Goal: Task Accomplishment & Management: Complete application form

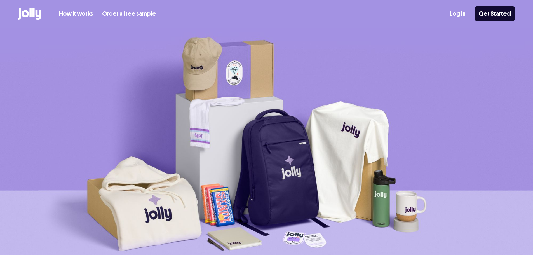
click at [466, 14] on link "Log In" at bounding box center [458, 13] width 16 height 9
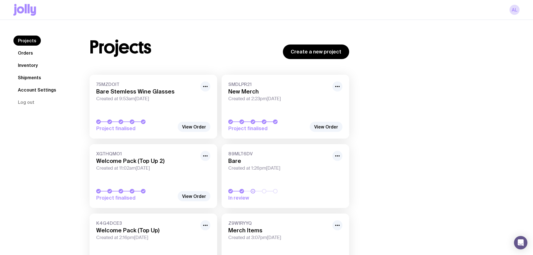
click at [29, 54] on link "Orders" at bounding box center [25, 53] width 24 height 10
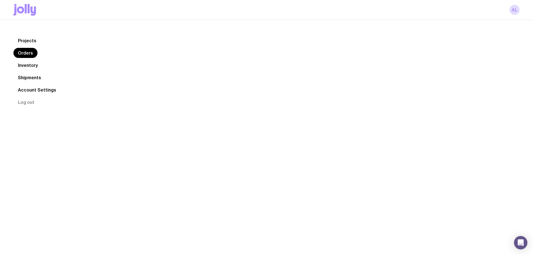
click at [34, 69] on link "Inventory" at bounding box center [27, 65] width 29 height 10
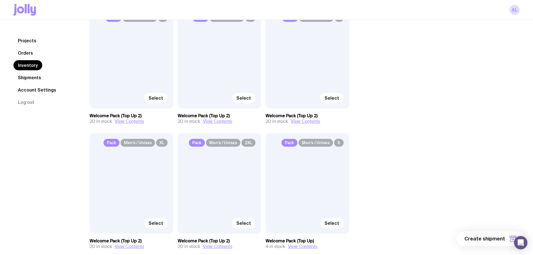
scroll to position [93, 0]
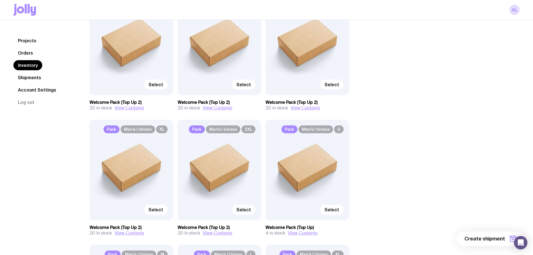
click at [248, 210] on span "Select" at bounding box center [244, 210] width 15 height 6
click at [0, 0] on input "Select" at bounding box center [0, 0] width 0 height 0
click at [248, 210] on span "Selected" at bounding box center [241, 210] width 20 height 6
click at [0, 0] on input "Selected" at bounding box center [0, 0] width 0 height 0
click at [248, 210] on span "Select" at bounding box center [244, 210] width 15 height 6
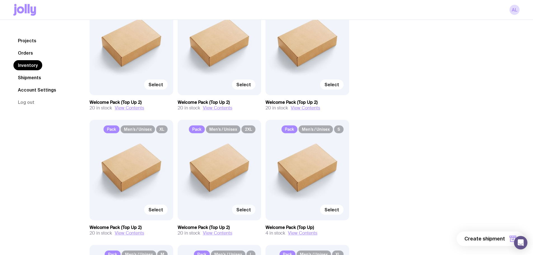
click at [0, 0] on input "Select" at bounding box center [0, 0] width 0 height 0
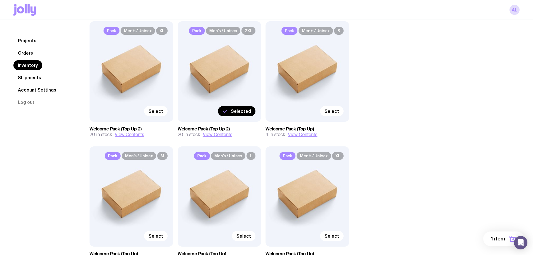
scroll to position [187, 0]
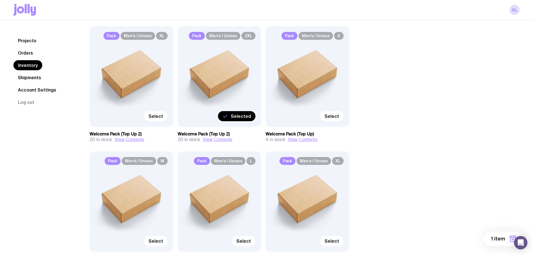
click at [503, 241] on span "1 item" at bounding box center [498, 238] width 14 height 7
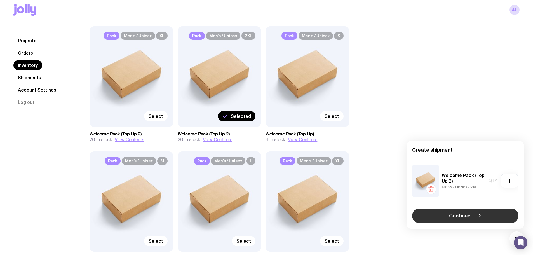
click at [481, 214] on icon "button" at bounding box center [478, 216] width 7 height 7
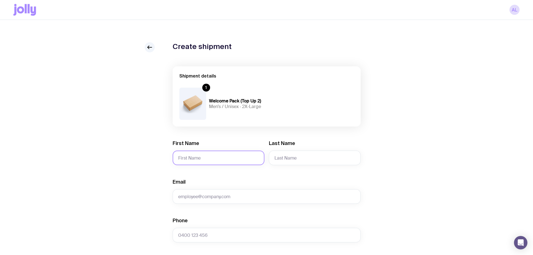
click at [209, 159] on input "First Name" at bounding box center [219, 158] width 92 height 15
type input "[PERSON_NAME]"
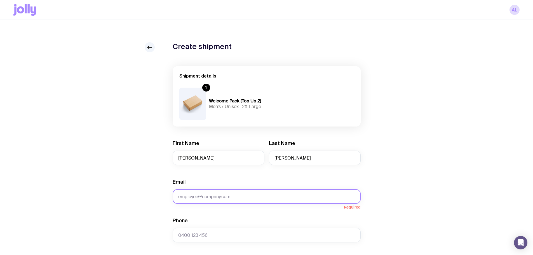
click at [245, 190] on input "Email" at bounding box center [267, 196] width 188 height 15
type input "[PERSON_NAME][EMAIL_ADDRESS][DOMAIN_NAME]"
click at [236, 237] on input "Phone" at bounding box center [267, 235] width 188 height 15
paste input "437120280"
click at [178, 236] on input "437120280" at bounding box center [267, 235] width 188 height 15
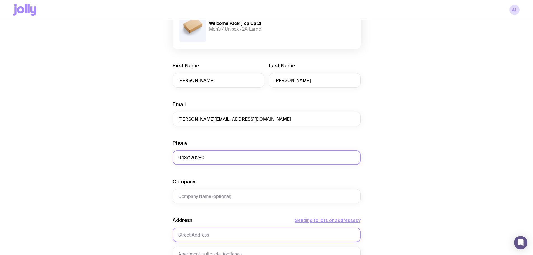
scroll to position [93, 0]
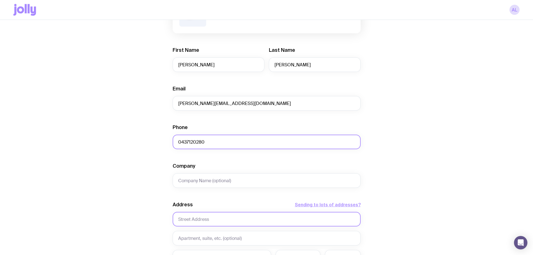
type input "0437120280"
click at [206, 217] on input "text" at bounding box center [267, 219] width 188 height 15
click at [191, 216] on input "text" at bounding box center [267, 219] width 188 height 15
paste input "[STREET_ADDRESS][PERSON_NAME]"
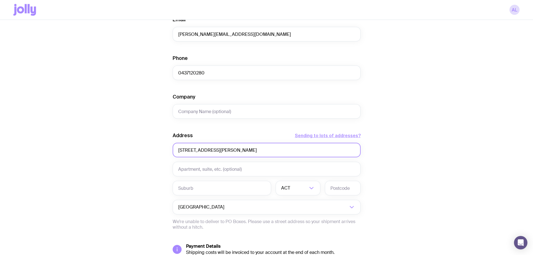
scroll to position [187, 0]
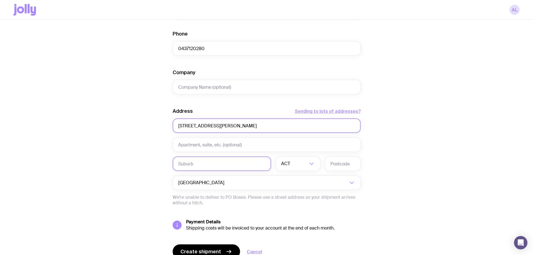
type input "[STREET_ADDRESS][PERSON_NAME]"
click at [221, 163] on input "text" at bounding box center [222, 164] width 99 height 15
type input "Bass"
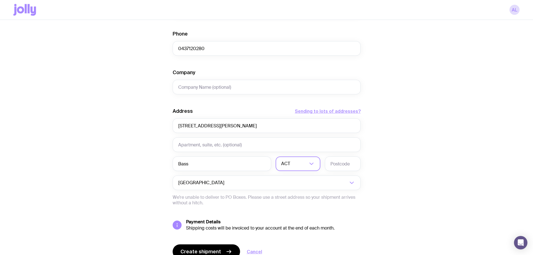
click at [294, 164] on input "Search for option" at bounding box center [299, 164] width 16 height 15
click at [300, 202] on li "VIC" at bounding box center [298, 202] width 44 height 12
click at [341, 167] on input "text" at bounding box center [343, 164] width 36 height 15
type input "3991"
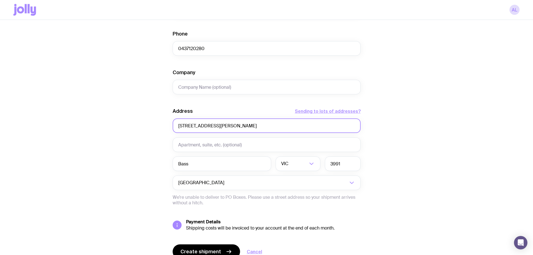
drag, startPoint x: 215, startPoint y: 126, endPoint x: 265, endPoint y: 126, distance: 49.8
click at [265, 126] on input "[STREET_ADDRESS][PERSON_NAME]" at bounding box center [267, 125] width 188 height 15
type input "[STREET_ADDRESS][PERSON_NAME]"
click at [115, 156] on div "Create shipment Shipment details 1 Welcome Pack (Top Up 2) Men’s / Unisex · 2X-…" at bounding box center [266, 69] width 507 height 426
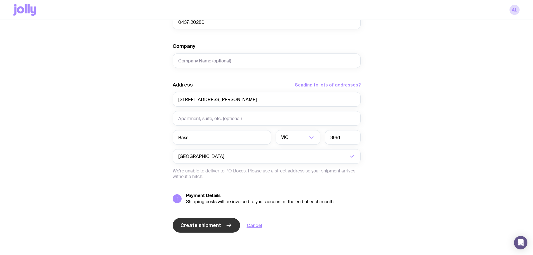
click at [195, 228] on span "Create shipment" at bounding box center [201, 225] width 41 height 7
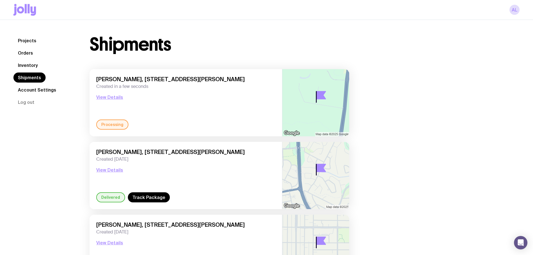
click at [31, 63] on link "Inventory" at bounding box center [27, 65] width 29 height 10
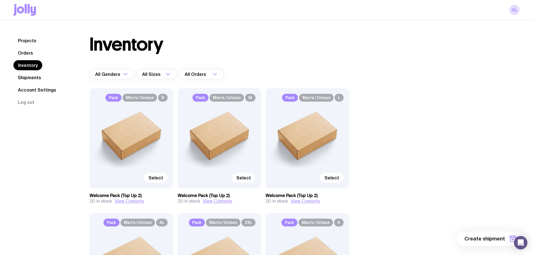
click at [250, 180] on span "Select" at bounding box center [244, 178] width 15 height 6
click at [0, 0] on input "Select" at bounding box center [0, 0] width 0 height 0
click at [495, 234] on button "1 item" at bounding box center [504, 239] width 41 height 15
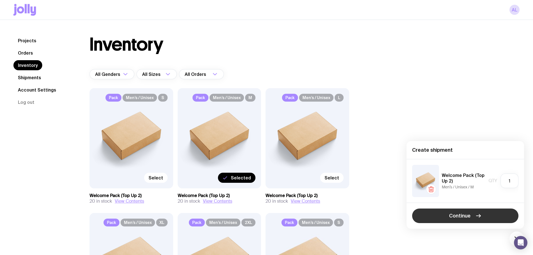
click at [452, 210] on button "Continue" at bounding box center [465, 216] width 106 height 15
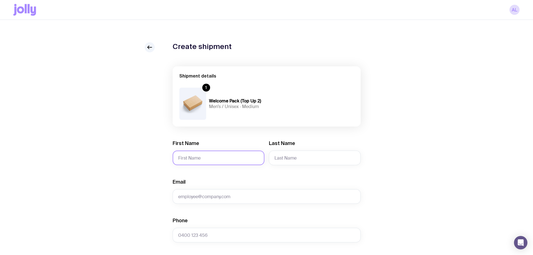
click at [233, 158] on input "First Name" at bounding box center [219, 158] width 92 height 15
type input "Wanlin"
type input "[PERSON_NAME]"
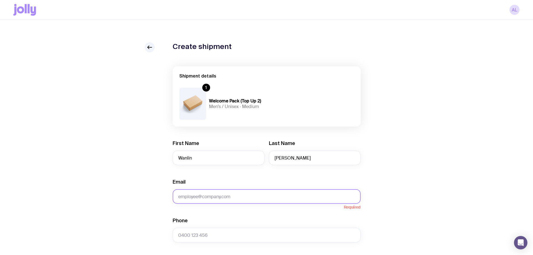
click at [224, 196] on input "Email" at bounding box center [267, 196] width 188 height 15
type input "[PERSON_NAME][EMAIL_ADDRESS][DOMAIN_NAME]"
click at [250, 232] on input "Phone" at bounding box center [267, 235] width 188 height 15
paste input "0426909388"
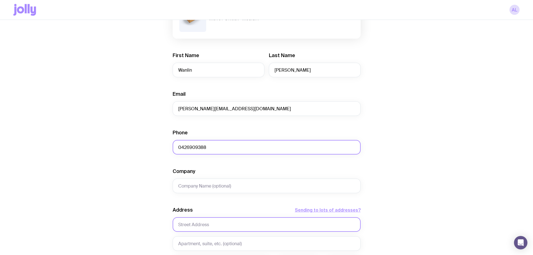
scroll to position [93, 0]
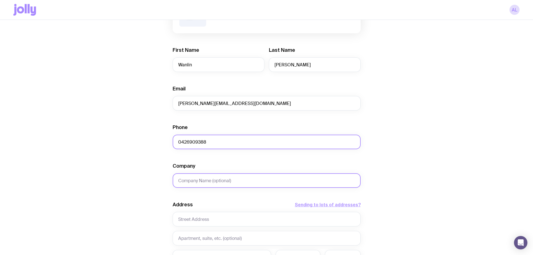
type input "0426909388"
click at [214, 183] on input "Company" at bounding box center [267, 180] width 188 height 15
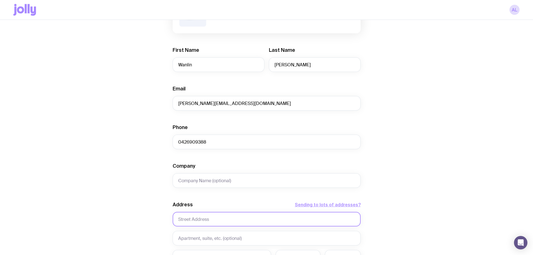
click at [217, 220] on input "text" at bounding box center [267, 219] width 188 height 15
click at [225, 215] on input "text" at bounding box center [267, 219] width 188 height 15
paste input "[STREET_ADDRESS]"
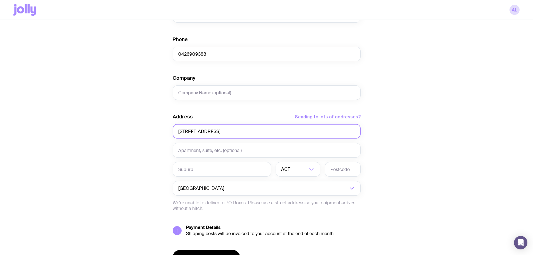
scroll to position [187, 0]
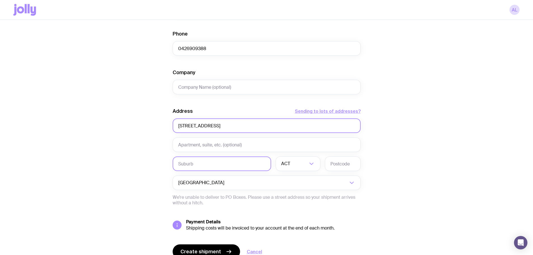
type input "[STREET_ADDRESS]"
click at [203, 167] on input "text" at bounding box center [222, 164] width 99 height 15
type input "Frankston"
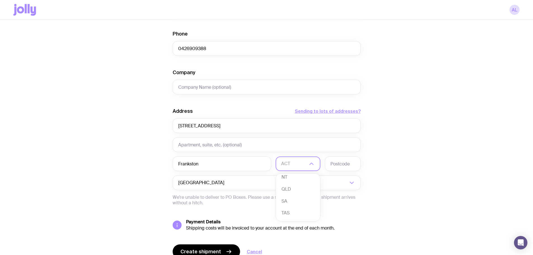
scroll to position [51, 0]
click at [297, 211] on li "WA" at bounding box center [298, 214] width 44 height 12
click at [302, 168] on input "Search for option" at bounding box center [299, 164] width 18 height 15
click at [299, 203] on li "VIC" at bounding box center [298, 204] width 44 height 12
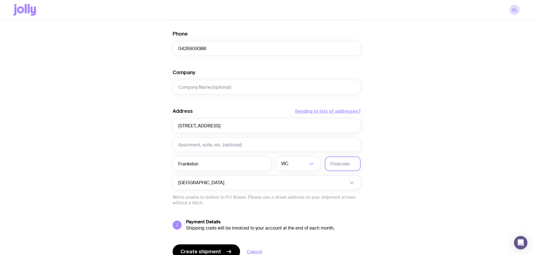
click at [344, 165] on input "text" at bounding box center [343, 164] width 36 height 15
type input "3199"
drag, startPoint x: 277, startPoint y: 130, endPoint x: 209, endPoint y: 126, distance: 68.4
click at [209, 126] on input "[STREET_ADDRESS]" at bounding box center [267, 125] width 188 height 15
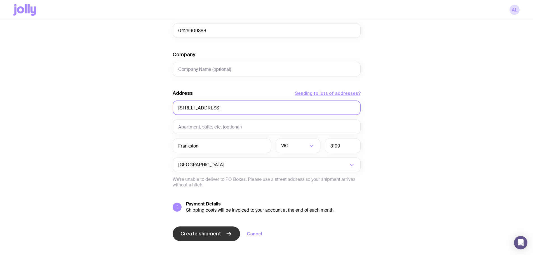
scroll to position [213, 0]
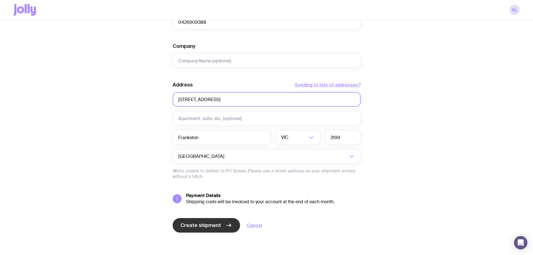
type input "[STREET_ADDRESS]"
click at [215, 222] on button "Create shipment" at bounding box center [206, 225] width 67 height 15
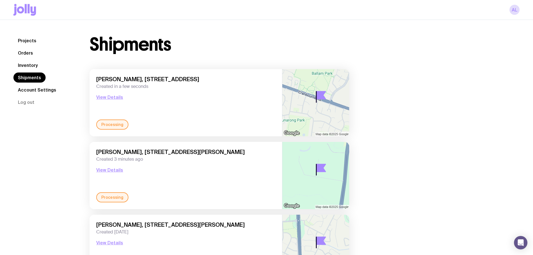
click at [33, 52] on link "Orders" at bounding box center [25, 53] width 24 height 10
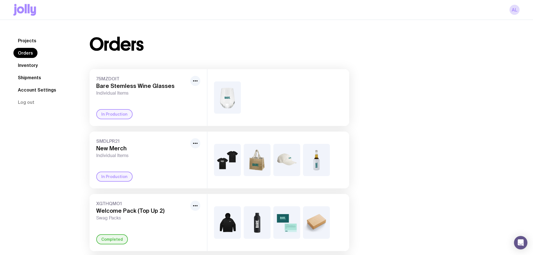
click at [40, 66] on link "Inventory" at bounding box center [27, 65] width 29 height 10
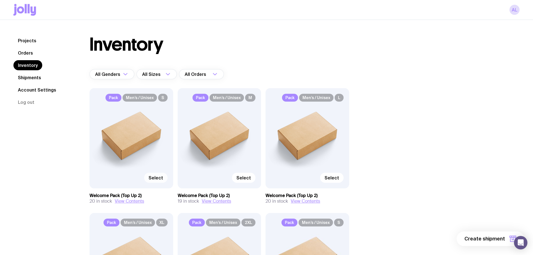
click at [160, 179] on span "Select" at bounding box center [156, 178] width 15 height 6
click at [0, 0] on input "Select" at bounding box center [0, 0] width 0 height 0
click at [505, 236] on button "1 item" at bounding box center [504, 239] width 41 height 15
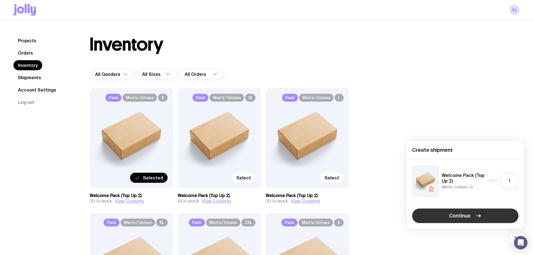
click at [463, 214] on span "Continue" at bounding box center [460, 216] width 22 height 7
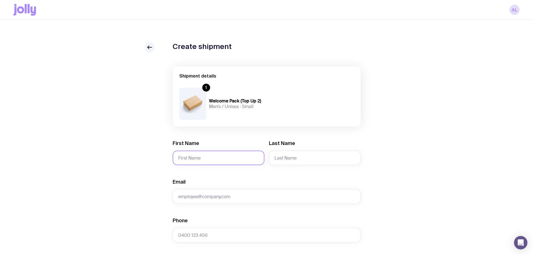
click at [212, 155] on input "First Name" at bounding box center [219, 158] width 92 height 15
paste input "[PERSON_NAME]"
click at [200, 161] on input "[PERSON_NAME]" at bounding box center [219, 158] width 92 height 15
type input "[PERSON_NAME]"
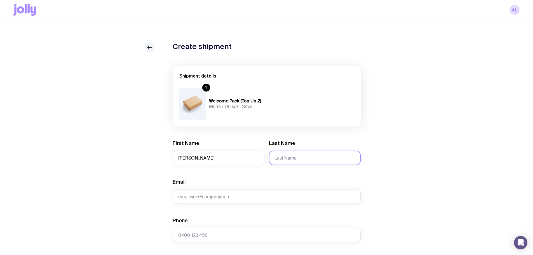
click at [289, 163] on input "Last Name" at bounding box center [315, 158] width 92 height 15
paste input "[PERSON_NAME]"
type input "[PERSON_NAME]"
click at [197, 158] on input "[PERSON_NAME]" at bounding box center [219, 158] width 92 height 15
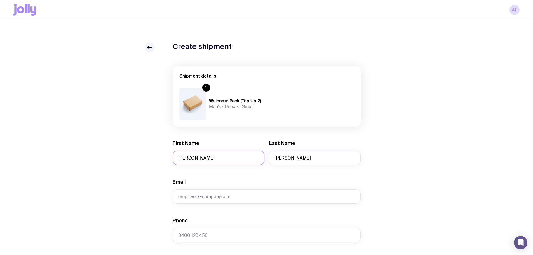
click at [197, 158] on input "[PERSON_NAME]" at bounding box center [219, 158] width 92 height 15
paste input "[PERSON_NAME]"
type input "[PERSON_NAME]"
type input "Katelin"
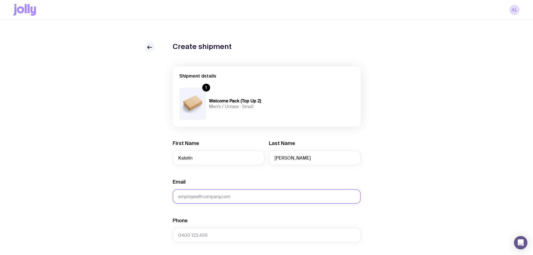
click at [225, 200] on input "Email" at bounding box center [267, 196] width 188 height 15
paste input "[EMAIL_ADDRESS][DOMAIN_NAME]"
type input "[EMAIL_ADDRESS][DOMAIN_NAME]"
drag, startPoint x: 223, startPoint y: 235, endPoint x: 220, endPoint y: 237, distance: 4.3
click at [220, 237] on input "Phone" at bounding box center [267, 235] width 188 height 15
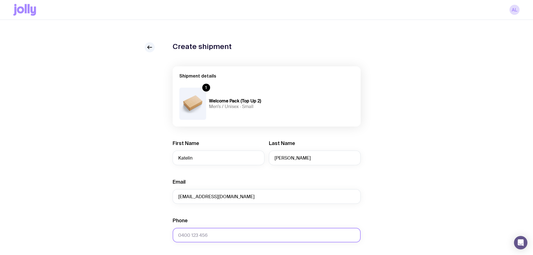
paste input "0411072254"
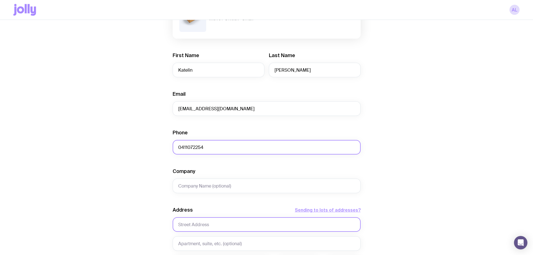
scroll to position [93, 0]
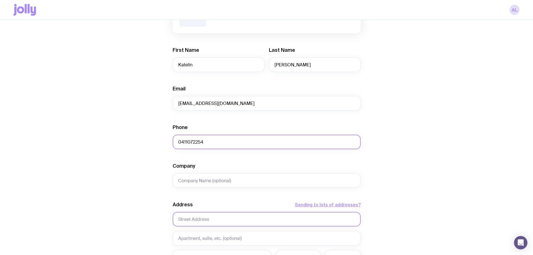
type input "0411072254"
click at [215, 223] on input "text" at bounding box center [267, 219] width 188 height 15
click at [230, 218] on input "text" at bounding box center [267, 219] width 188 height 15
paste input "[STREET_ADDRESS][PERSON_NAME]"
click at [228, 218] on input "[STREET_ADDRESS][PERSON_NAME]" at bounding box center [267, 219] width 188 height 15
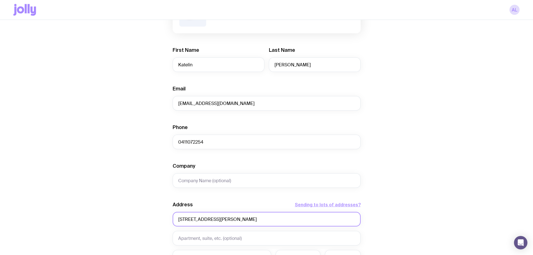
click at [228, 218] on input "[STREET_ADDRESS][PERSON_NAME]" at bounding box center [267, 219] width 188 height 15
click at [226, 221] on input "[STREET_ADDRESS][PERSON_NAME]" at bounding box center [267, 219] width 188 height 15
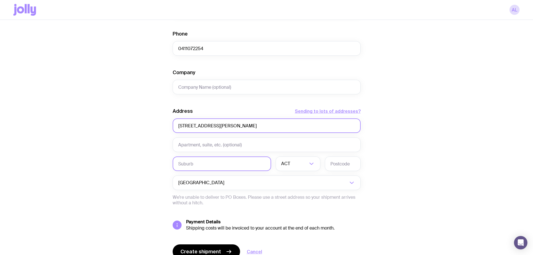
type input "[STREET_ADDRESS][PERSON_NAME]"
click at [206, 169] on input "text" at bounding box center [222, 164] width 99 height 15
paste input "[GEOGRAPHIC_DATA]"
type input "[GEOGRAPHIC_DATA]"
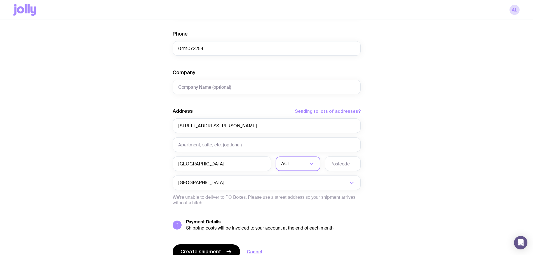
click at [286, 167] on div "ACT" at bounding box center [292, 164] width 32 height 15
click at [295, 203] on li "VIC" at bounding box center [298, 202] width 44 height 12
click at [339, 167] on input "text" at bounding box center [343, 164] width 36 height 15
type input "3088"
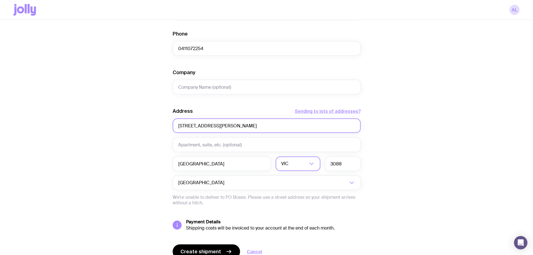
drag, startPoint x: 275, startPoint y: 128, endPoint x: 207, endPoint y: 126, distance: 67.2
click at [207, 126] on input "[STREET_ADDRESS][PERSON_NAME]" at bounding box center [267, 125] width 188 height 15
type input "[STREET_ADDRESS][PERSON_NAME]"
click at [220, 249] on button "Create shipment" at bounding box center [206, 251] width 67 height 15
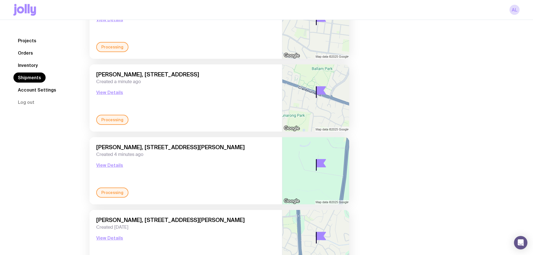
scroll to position [93, 0]
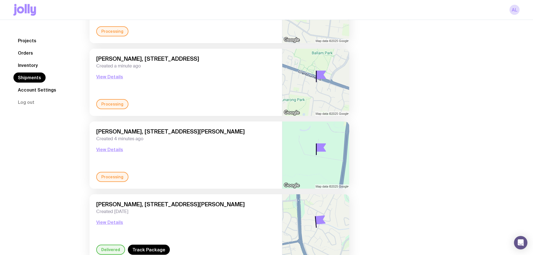
click at [34, 64] on link "Inventory" at bounding box center [27, 65] width 29 height 10
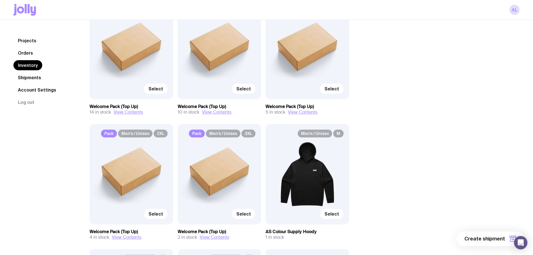
scroll to position [374, 0]
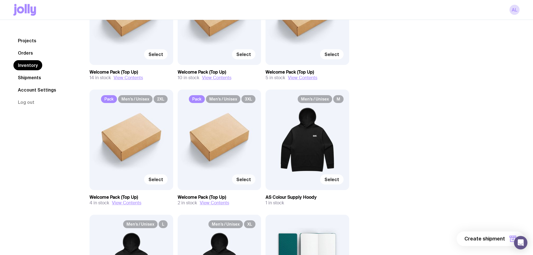
click at [244, 179] on span "Select" at bounding box center [244, 180] width 15 height 6
click at [0, 0] on input "Select" at bounding box center [0, 0] width 0 height 0
click at [503, 237] on span "1 item" at bounding box center [498, 238] width 14 height 7
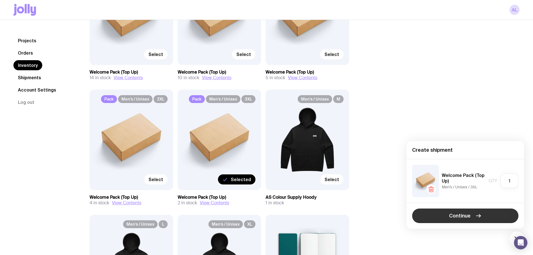
click at [474, 216] on button "Continue" at bounding box center [465, 216] width 106 height 15
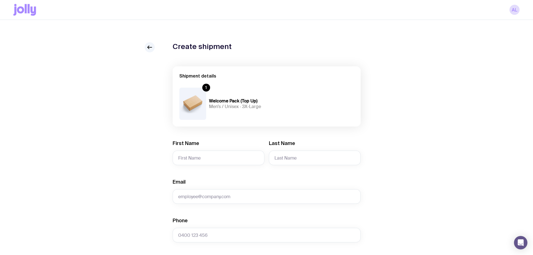
click at [222, 149] on div "First Name" at bounding box center [219, 152] width 92 height 25
click at [224, 155] on input "First Name" at bounding box center [219, 158] width 92 height 15
type input "[PERSON_NAME]"
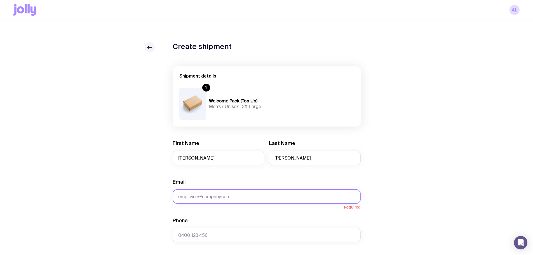
drag, startPoint x: 251, startPoint y: 197, endPoint x: 247, endPoint y: 197, distance: 4.5
click at [247, 197] on input "Email" at bounding box center [267, 196] width 188 height 15
type input "[PERSON_NAME][EMAIL_ADDRESS][DOMAIN_NAME]"
click at [227, 240] on input "Phone" at bounding box center [267, 235] width 188 height 15
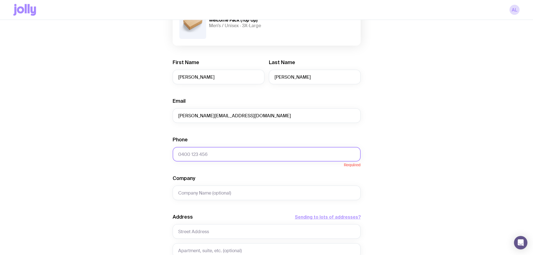
scroll to position [93, 0]
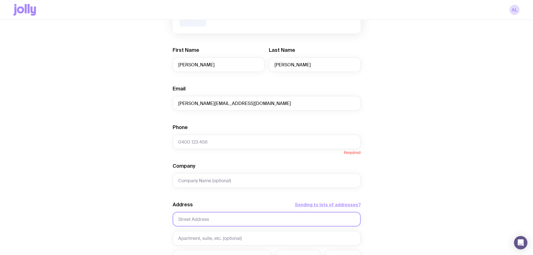
click at [224, 225] on input "text" at bounding box center [267, 219] width 188 height 15
paste input "[STREET_ADDRESS][PERSON_NAME]"
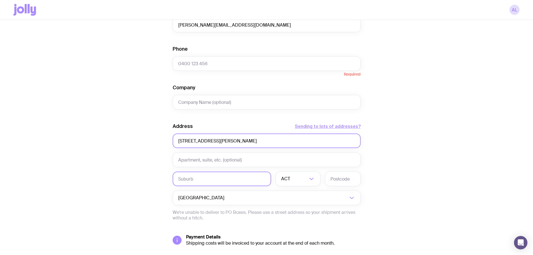
scroll to position [187, 0]
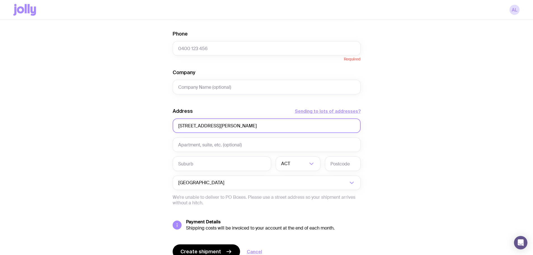
drag, startPoint x: 243, startPoint y: 128, endPoint x: 218, endPoint y: 129, distance: 25.8
click at [218, 129] on input "[STREET_ADDRESS][PERSON_NAME]" at bounding box center [267, 125] width 188 height 15
type input "[STREET_ADDRESS][PERSON_NAME]"
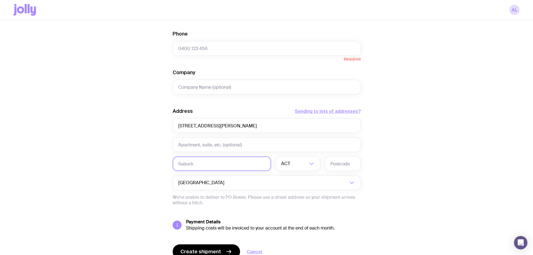
click at [223, 166] on input "text" at bounding box center [222, 164] width 99 height 15
paste input "Gilles Plains"
click at [182, 166] on input "Gilles Plains" at bounding box center [222, 164] width 99 height 15
type input "Gilles Plains"
click at [290, 161] on div "ACT" at bounding box center [292, 164] width 32 height 15
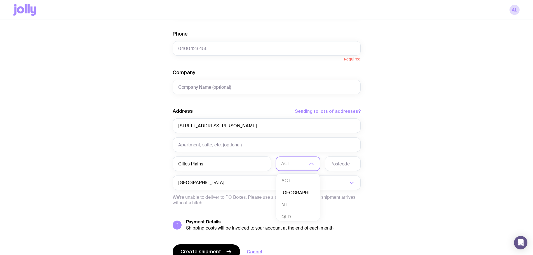
scroll to position [48, 0]
click at [297, 182] on li "SA" at bounding box center [298, 182] width 44 height 12
click at [337, 168] on input "text" at bounding box center [343, 164] width 36 height 15
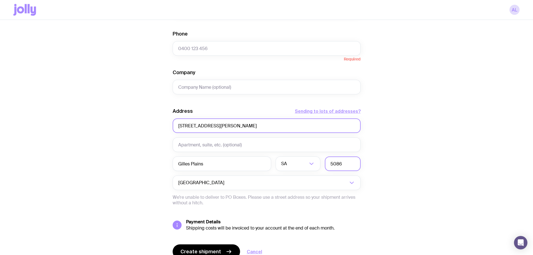
type input "5086"
drag, startPoint x: 272, startPoint y: 122, endPoint x: 216, endPoint y: 126, distance: 57.0
click at [216, 126] on input "[STREET_ADDRESS][PERSON_NAME]" at bounding box center [267, 125] width 188 height 15
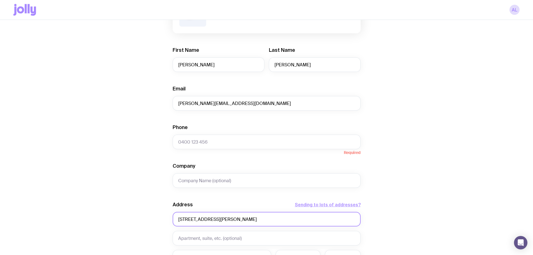
type input "[STREET_ADDRESS][PERSON_NAME]"
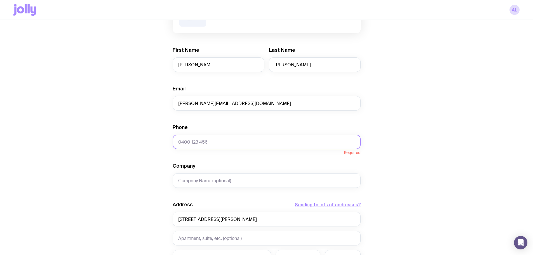
click at [223, 147] on form "Shipment details 1 Welcome Pack (Top Up) Men’s / Unisex · 3X-Large First Name […" at bounding box center [267, 162] width 188 height 379
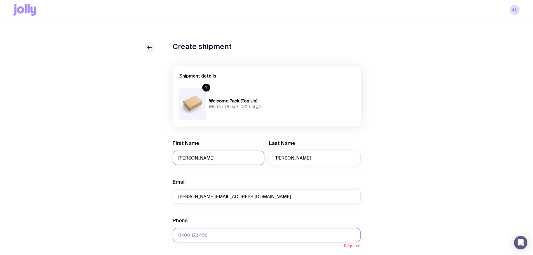
paste input "0404413040"
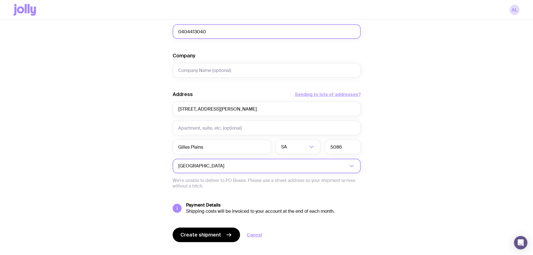
scroll to position [213, 0]
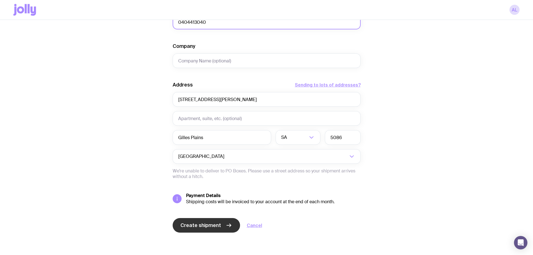
type input "0404413040"
click at [201, 232] on button "Create shipment" at bounding box center [206, 225] width 67 height 15
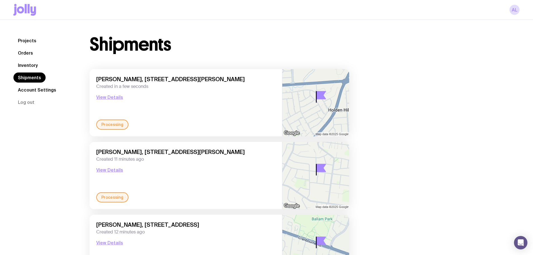
click at [29, 62] on link "Inventory" at bounding box center [27, 65] width 29 height 10
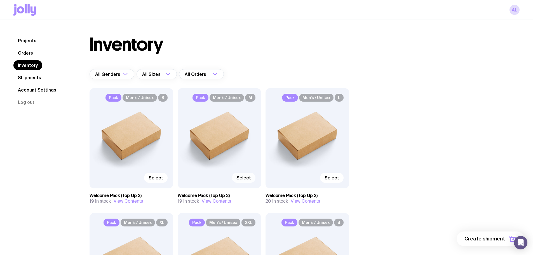
click at [242, 173] on label "Select" at bounding box center [244, 178] width 24 height 10
click at [0, 0] on input "Select" at bounding box center [0, 0] width 0 height 0
click at [500, 240] on span "1 item" at bounding box center [498, 238] width 14 height 7
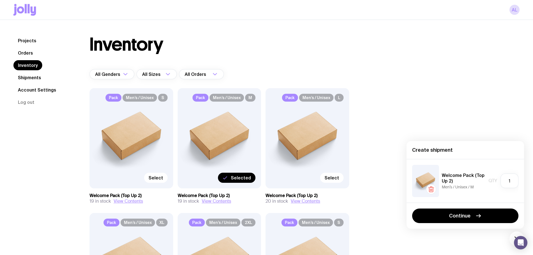
click at [454, 208] on div "Continue" at bounding box center [466, 216] width 118 height 26
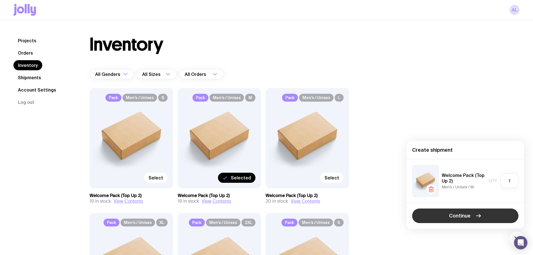
click at [456, 212] on button "Continue" at bounding box center [465, 216] width 106 height 15
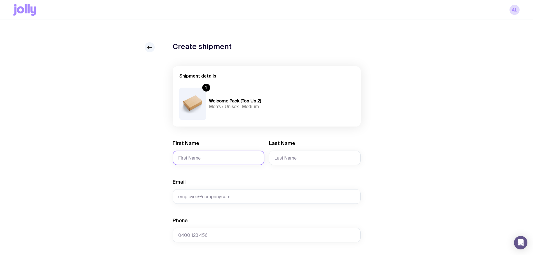
click at [239, 151] on input "First Name" at bounding box center [219, 158] width 92 height 15
click at [203, 162] on input "First Name" at bounding box center [219, 158] width 92 height 15
paste input "[PERSON_NAME]"
click at [204, 158] on input "[PERSON_NAME]" at bounding box center [219, 158] width 92 height 15
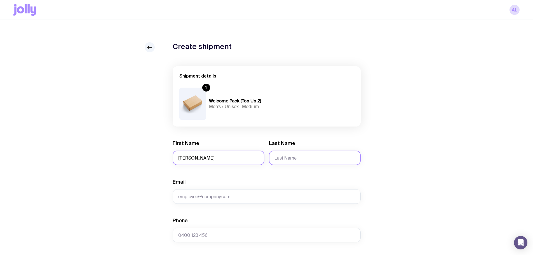
type input "[PERSON_NAME]"
click at [280, 159] on input "Last Name" at bounding box center [315, 158] width 92 height 15
paste input "[PERSON_NAME]"
type input "[PERSON_NAME]"
click at [200, 158] on input "[PERSON_NAME]" at bounding box center [219, 158] width 92 height 15
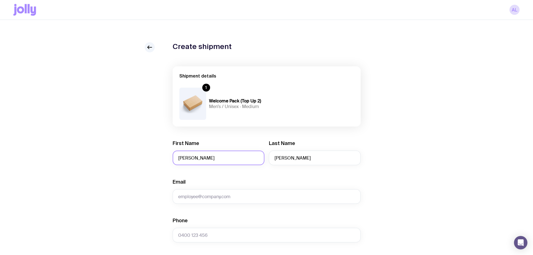
click at [200, 158] on input "[PERSON_NAME]" at bounding box center [219, 158] width 92 height 15
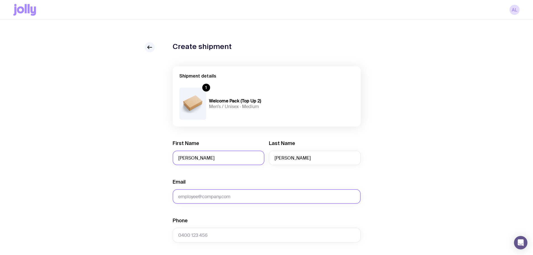
type input "[PERSON_NAME]"
click at [257, 190] on input "Email" at bounding box center [267, 196] width 188 height 15
click at [226, 192] on input "Email" at bounding box center [267, 196] width 188 height 15
click at [227, 196] on input "Email" at bounding box center [267, 196] width 188 height 15
paste input "[PERSON_NAME][EMAIL_ADDRESS][DOMAIN_NAME]"
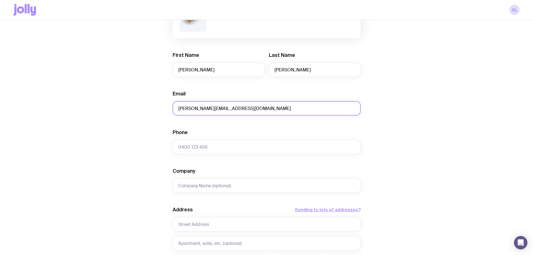
scroll to position [93, 0]
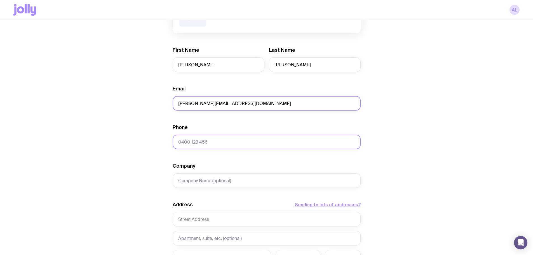
type input "[PERSON_NAME][EMAIL_ADDRESS][DOMAIN_NAME]"
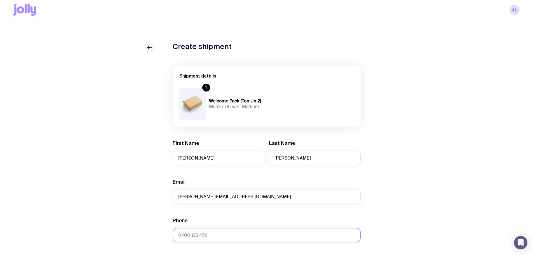
click at [205, 145] on form "Shipment details 1 Welcome Pack (Top Up 2) Men’s / Unisex · Medium First Name […" at bounding box center [267, 255] width 188 height 379
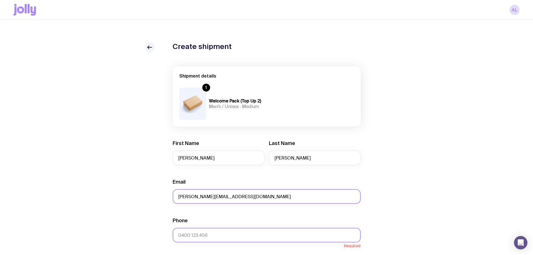
scroll to position [187, 0]
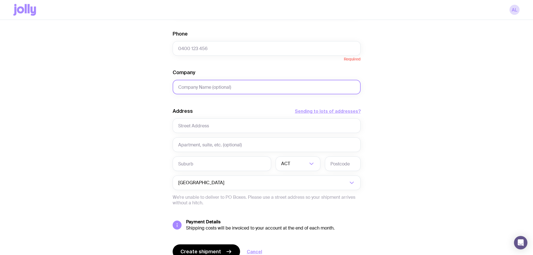
click at [218, 87] on form "Shipment details 1 Welcome Pack (Top Up 2) Men’s / Unisex · Medium First Name […" at bounding box center [267, 69] width 188 height 379
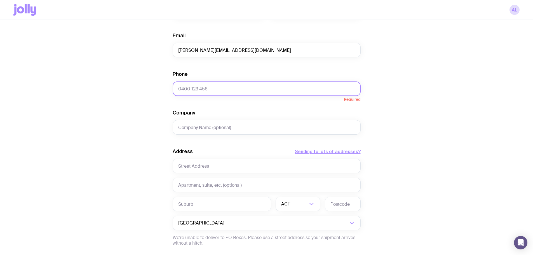
click at [213, 89] on form "Shipment details 1 Welcome Pack (Top Up 2) Men’s / Unisex · Medium First Name […" at bounding box center [267, 109] width 188 height 379
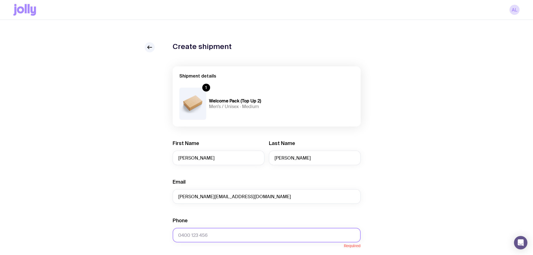
paste input "0403425475"
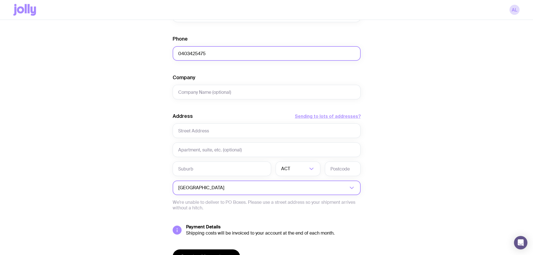
scroll to position [187, 0]
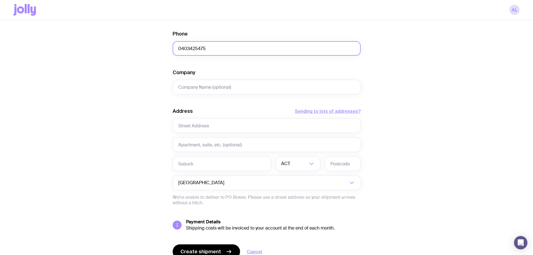
type input "0403425475"
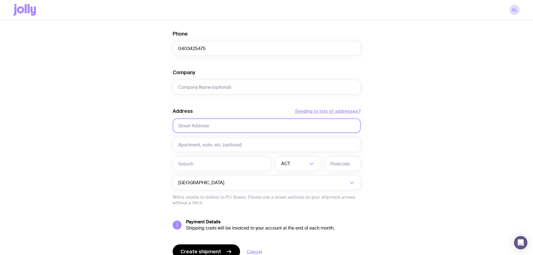
scroll to position [185, 0]
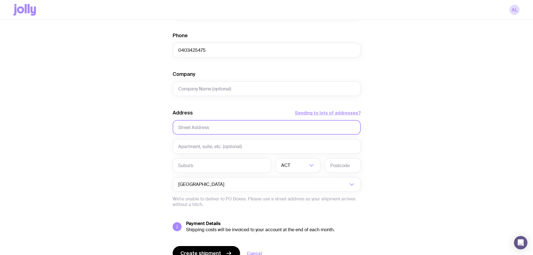
click at [231, 129] on input "text" at bounding box center [267, 127] width 188 height 15
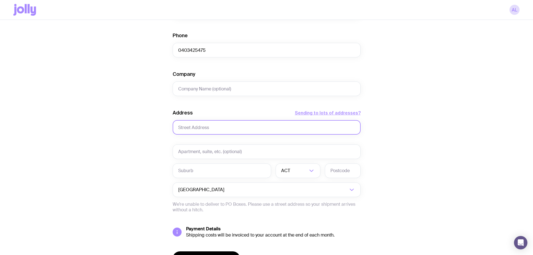
paste input "[STREET_ADDRESS]"
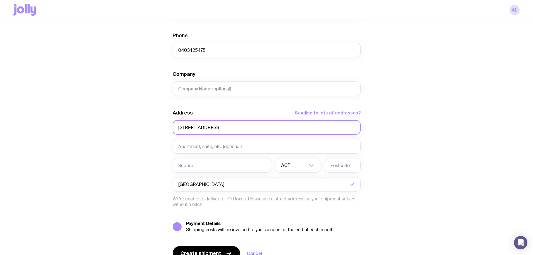
click at [229, 130] on input "[STREET_ADDRESS]" at bounding box center [267, 127] width 188 height 15
type input "[STREET_ADDRESS]"
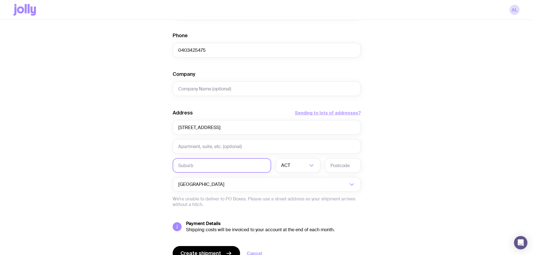
click at [229, 163] on input "text" at bounding box center [222, 165] width 99 height 15
paste input "Maroochydore"
type input "Maroochydore"
click at [287, 165] on div "ACT" at bounding box center [292, 165] width 32 height 15
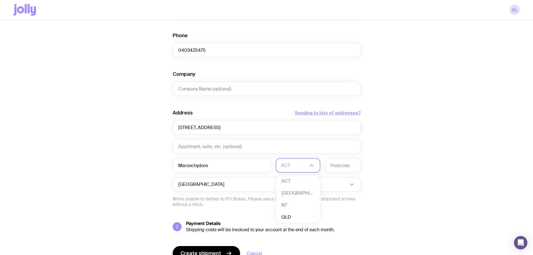
click at [295, 218] on li "QLD" at bounding box center [298, 217] width 44 height 12
click at [339, 166] on input "text" at bounding box center [343, 165] width 36 height 15
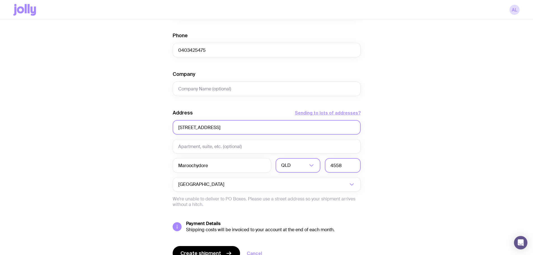
type input "4558"
drag, startPoint x: 216, startPoint y: 128, endPoint x: 331, endPoint y: 127, distance: 114.2
click at [328, 126] on input "[STREET_ADDRESS]" at bounding box center [267, 127] width 188 height 15
type input "4/[STREET_ADDRESS]"
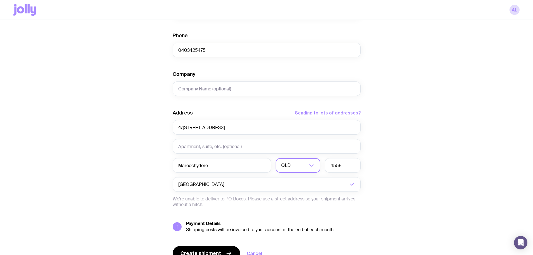
click at [435, 153] on div "Create shipment Shipment details 1 Welcome Pack (Top Up 2) Men’s / Unisex · Med…" at bounding box center [266, 70] width 507 height 426
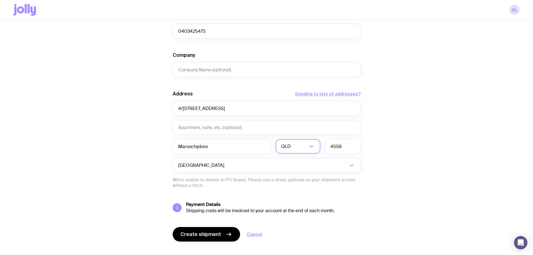
scroll to position [213, 0]
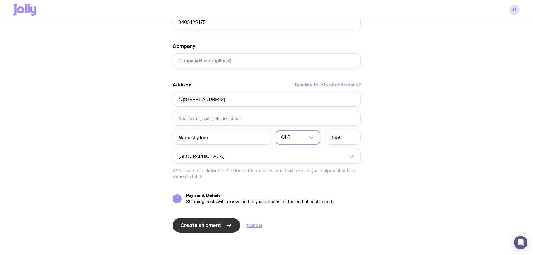
click at [204, 230] on button "Create shipment" at bounding box center [206, 225] width 67 height 15
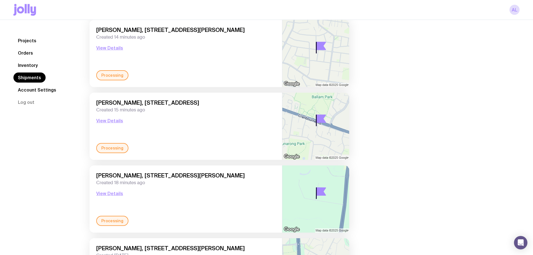
scroll to position [187, 0]
